Goal: Information Seeking & Learning: Learn about a topic

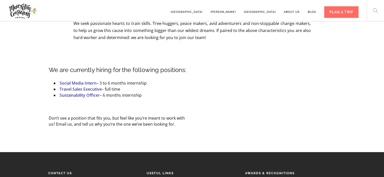
scroll to position [204, 0]
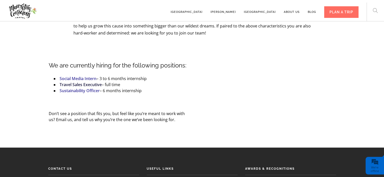
click at [88, 82] on link "Travel Sales Executive" at bounding box center [81, 85] width 42 height 6
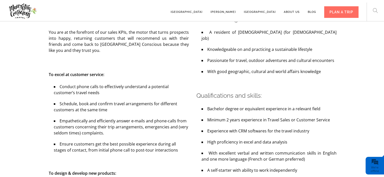
scroll to position [235, 0]
